Goal: Information Seeking & Learning: Learn about a topic

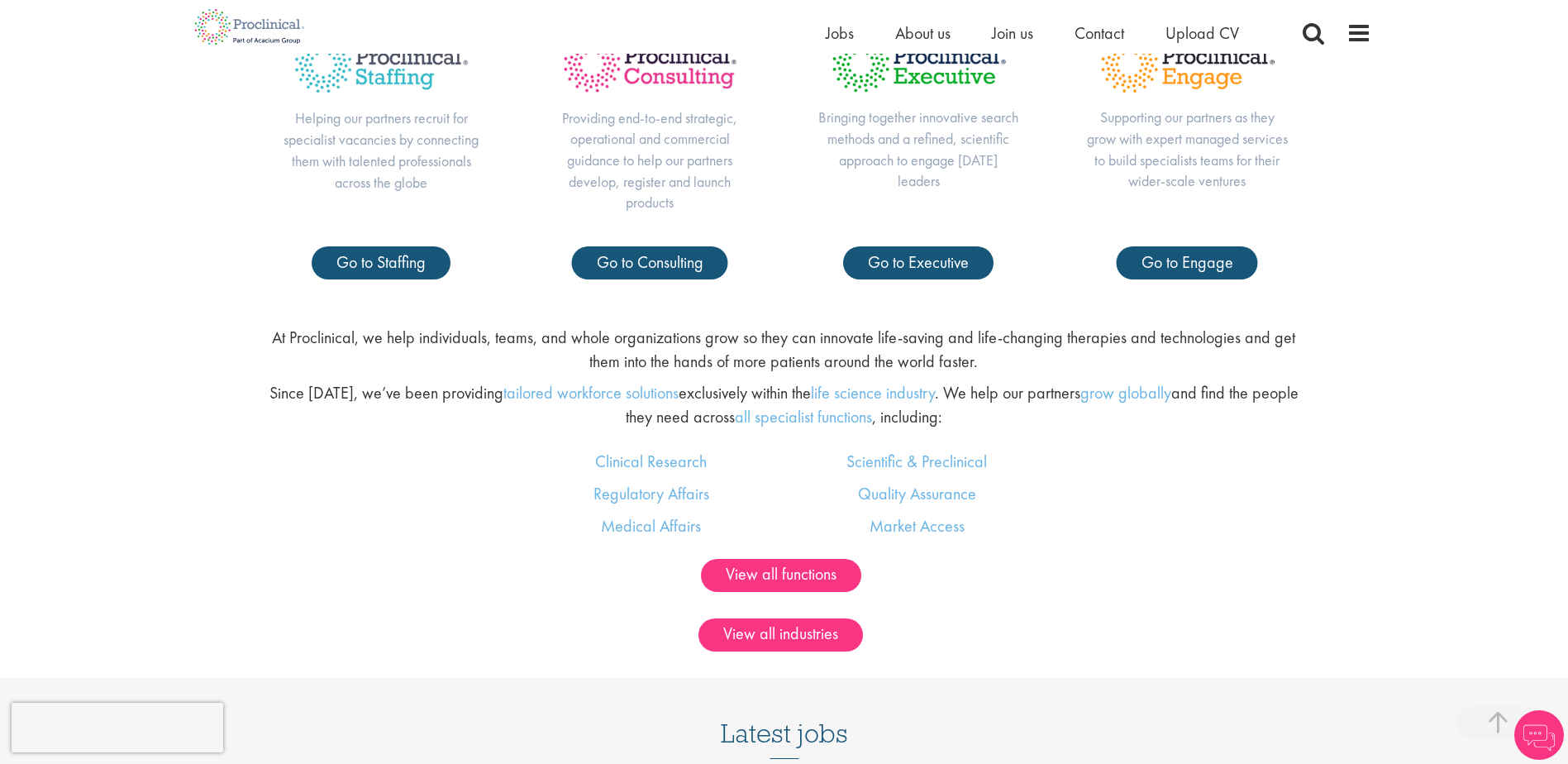
scroll to position [826, 0]
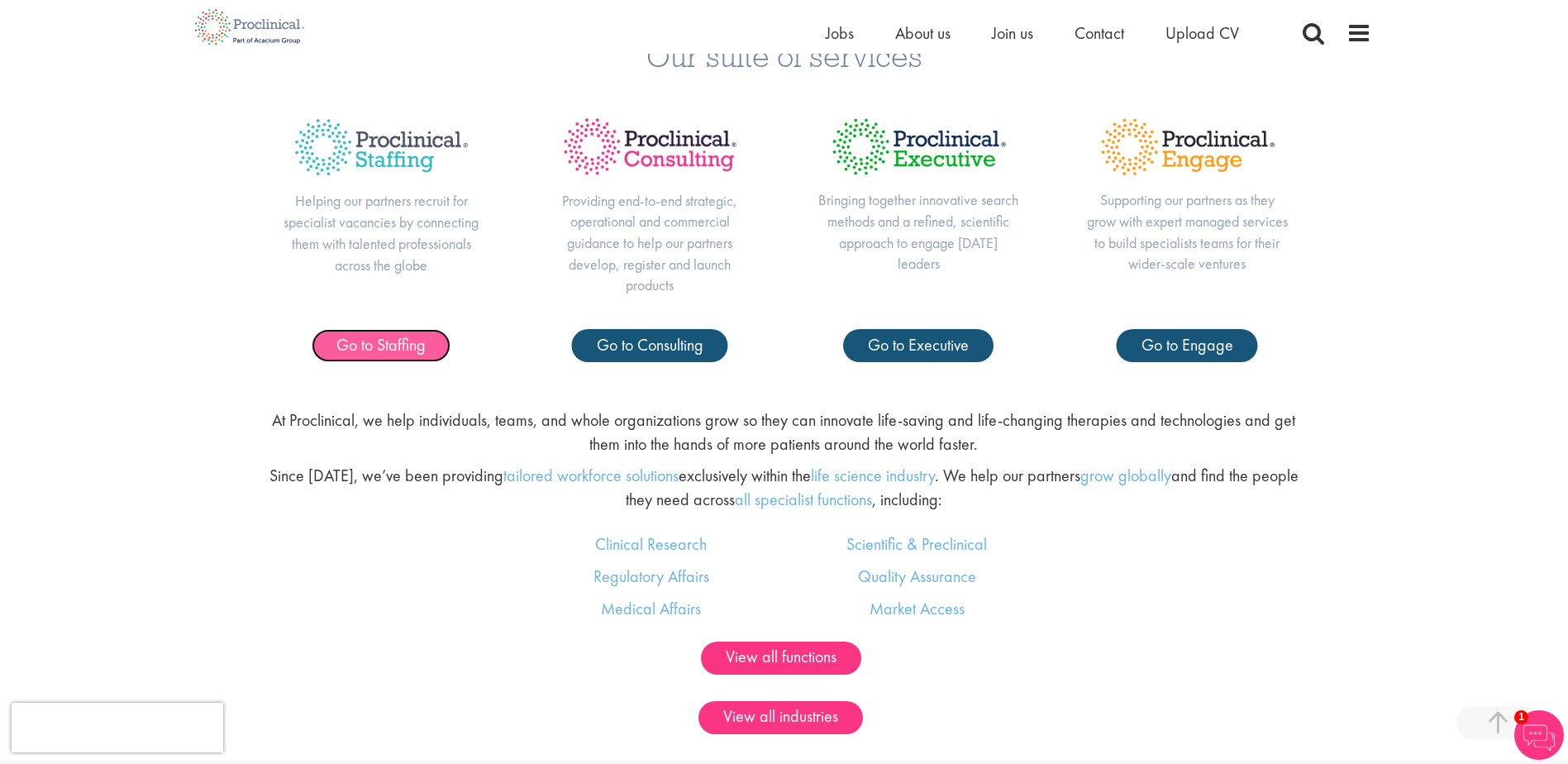
click at [386, 343] on span "Go to Staffing" at bounding box center [381, 345] width 89 height 22
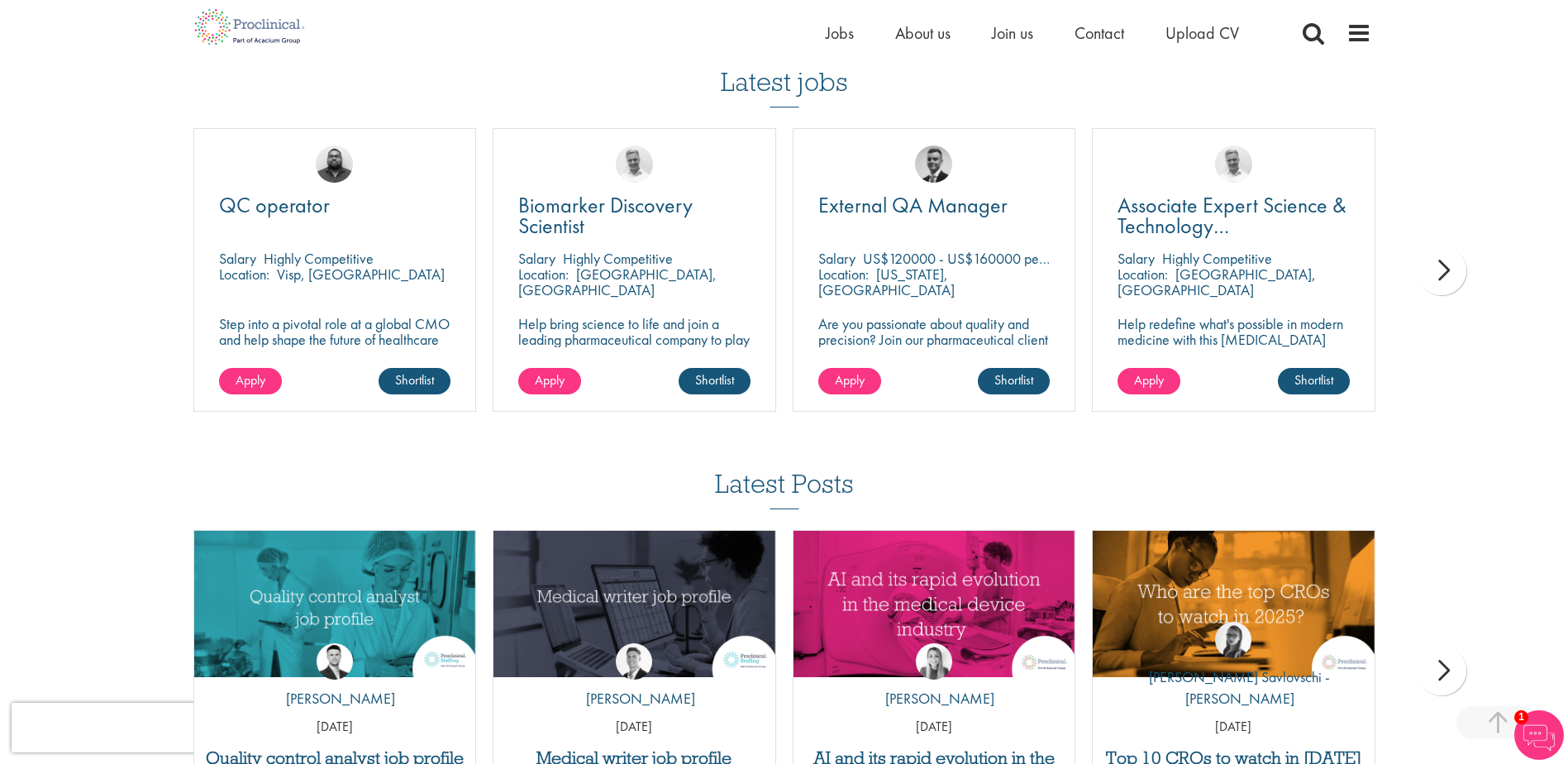
scroll to position [1654, 0]
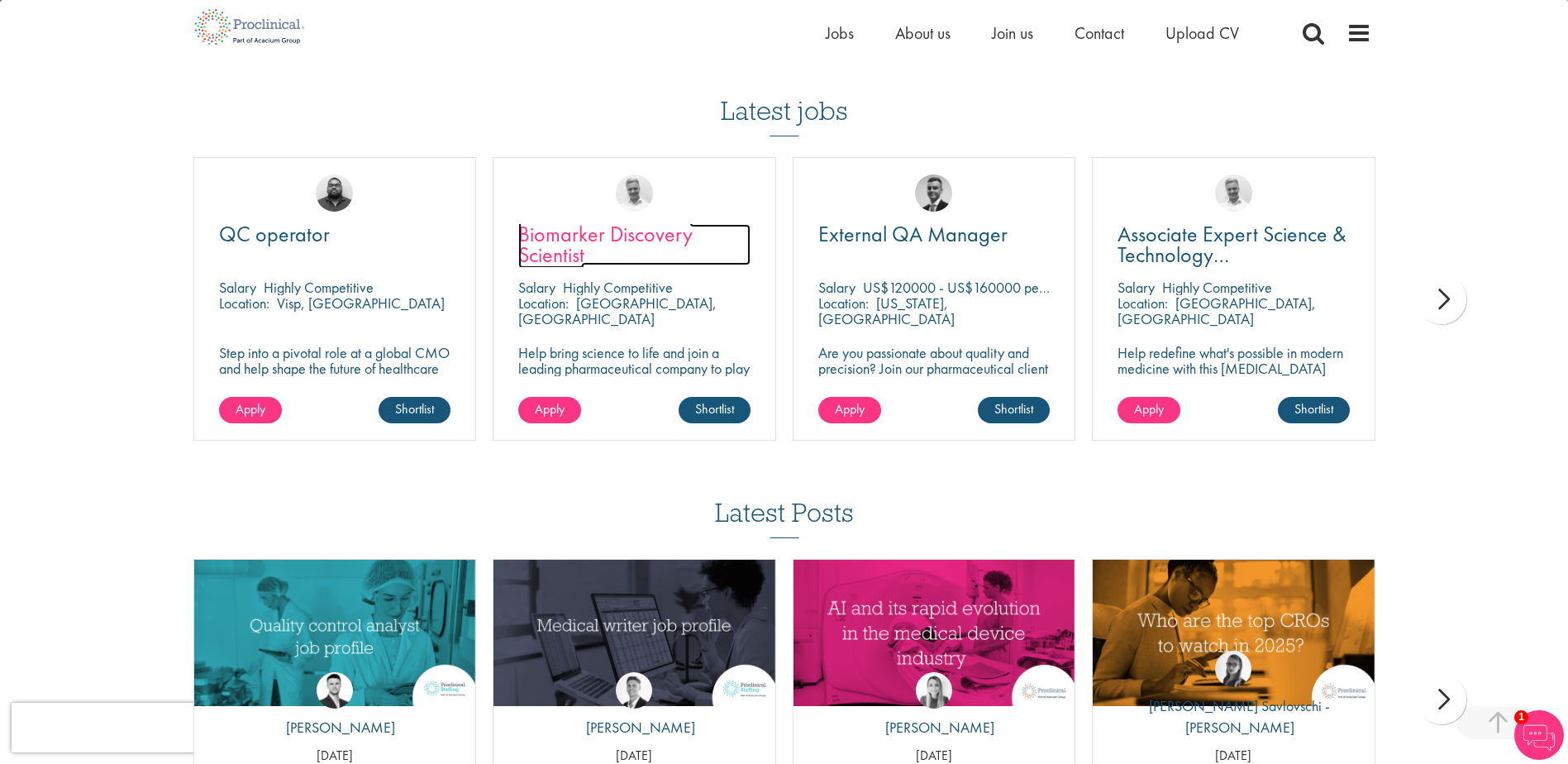
click at [599, 220] on span "Biomarker Discovery Scientist" at bounding box center [605, 244] width 174 height 49
